Goal: Browse casually

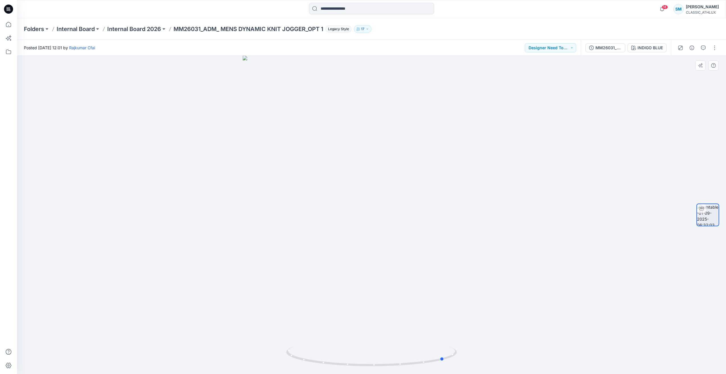
drag, startPoint x: 255, startPoint y: 211, endPoint x: 230, endPoint y: 225, distance: 29.3
click at [230, 225] on div at bounding box center [371, 215] width 709 height 318
drag, startPoint x: 285, startPoint y: 256, endPoint x: 281, endPoint y: 258, distance: 4.7
click at [281, 258] on div at bounding box center [371, 215] width 709 height 318
click at [281, 325] on div at bounding box center [371, 215] width 709 height 318
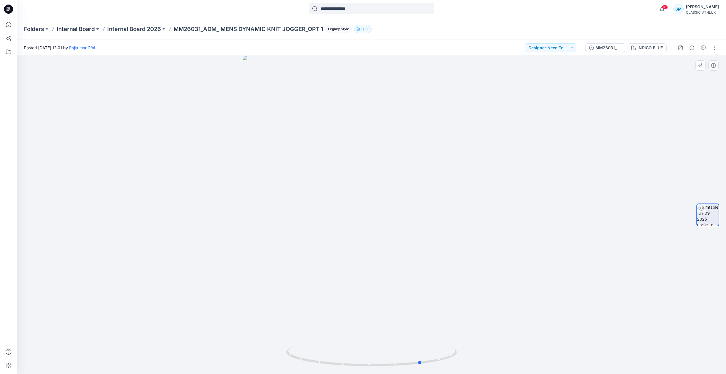
drag, startPoint x: 223, startPoint y: 262, endPoint x: 212, endPoint y: 260, distance: 10.6
click at [212, 260] on div at bounding box center [371, 215] width 709 height 318
drag, startPoint x: 214, startPoint y: 255, endPoint x: 235, endPoint y: 267, distance: 24.4
click at [217, 260] on div at bounding box center [371, 215] width 709 height 318
drag, startPoint x: 291, startPoint y: 355, endPoint x: 292, endPoint y: 349, distance: 6.0
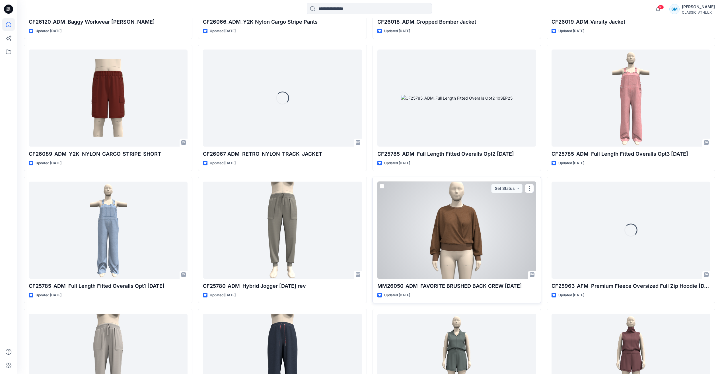
scroll to position [1030, 0]
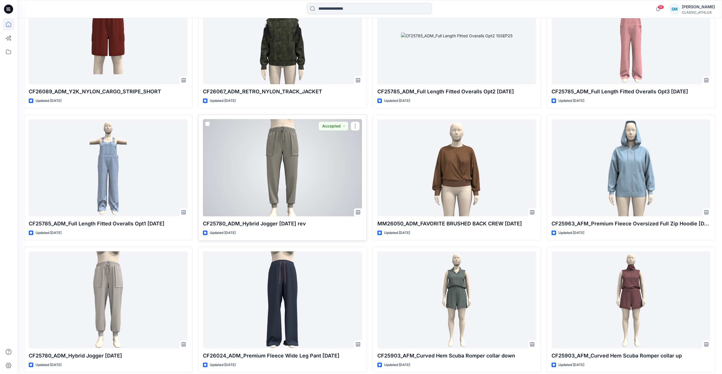
click at [248, 185] on div at bounding box center [282, 167] width 159 height 97
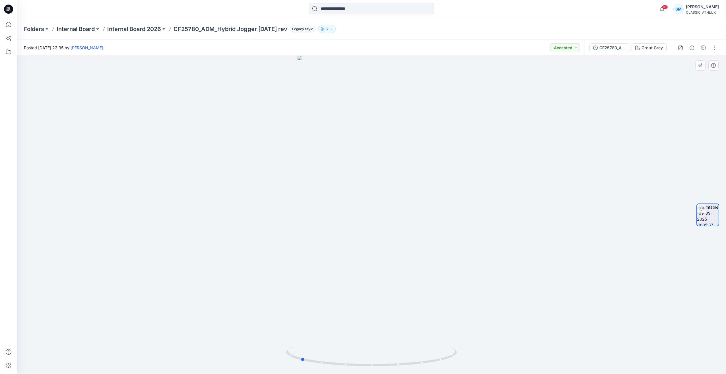
drag, startPoint x: 302, startPoint y: 361, endPoint x: 231, endPoint y: 313, distance: 85.6
click at [231, 313] on div at bounding box center [371, 215] width 709 height 318
